Goal: Feedback & Contribution: Leave review/rating

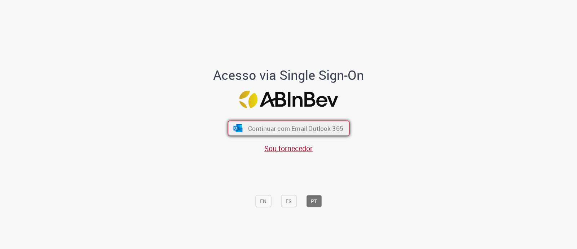
click at [312, 129] on span "Continuar com Email Outlook 365" at bounding box center [295, 128] width 95 height 8
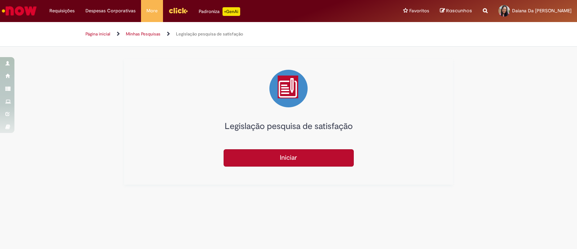
click at [316, 159] on button "Iniciar" at bounding box center [289, 157] width 130 height 17
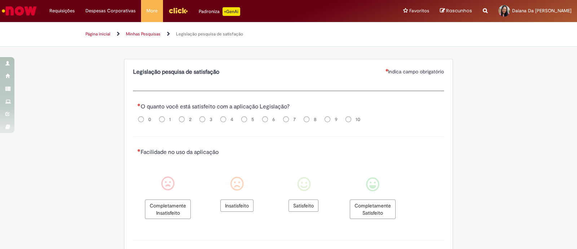
scroll to position [12, 0]
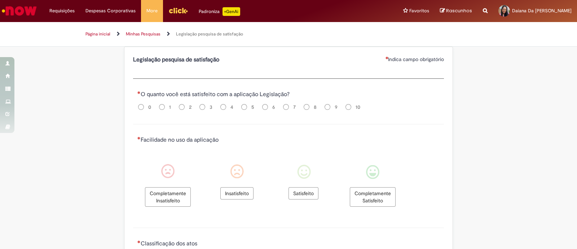
click at [356, 105] on span "10" at bounding box center [358, 107] width 5 height 6
click at [307, 190] on span "Satisfeito" at bounding box center [304, 193] width 30 height 12
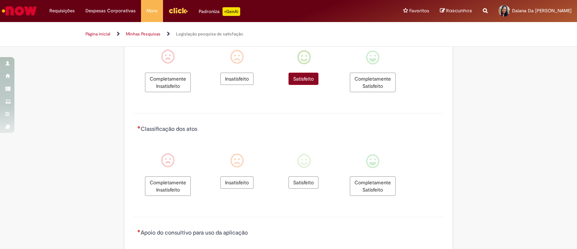
scroll to position [128, 0]
click at [308, 185] on span "Satisfeito" at bounding box center [304, 181] width 30 height 12
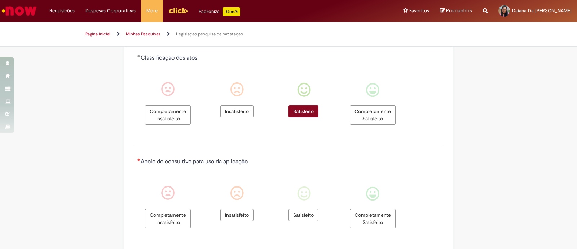
scroll to position [198, 0]
click at [304, 198] on span "Satisfeito" at bounding box center [304, 214] width 30 height 12
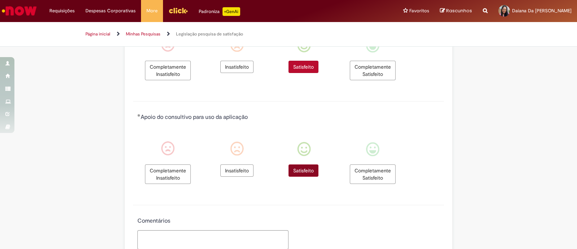
scroll to position [298, 0]
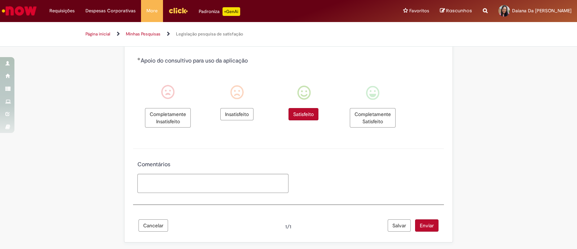
click at [421, 198] on button "Enviar" at bounding box center [426, 225] width 23 height 12
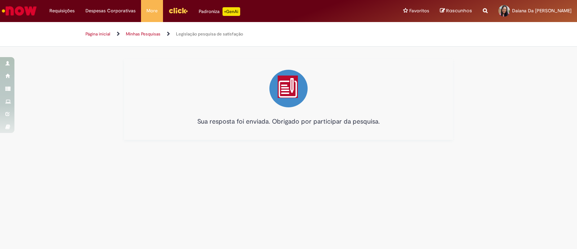
scroll to position [0, 0]
